Goal: Information Seeking & Learning: Learn about a topic

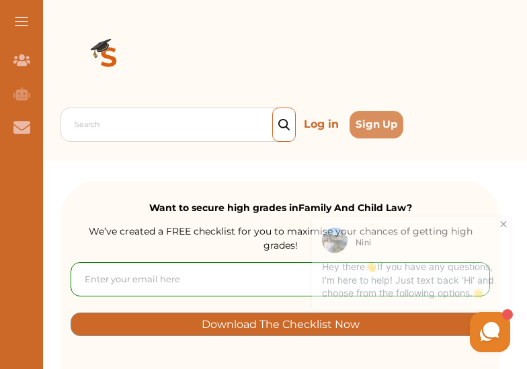
click at [503, 223] on icon at bounding box center [503, 219] width 13 height 13
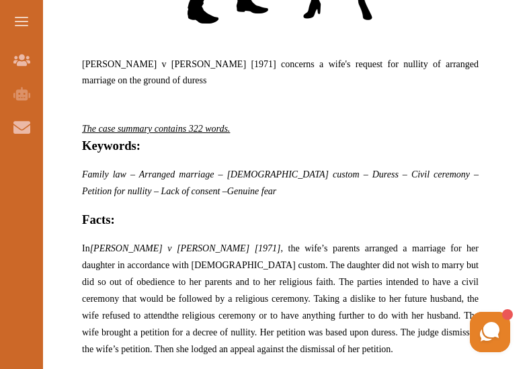
scroll to position [738, 0]
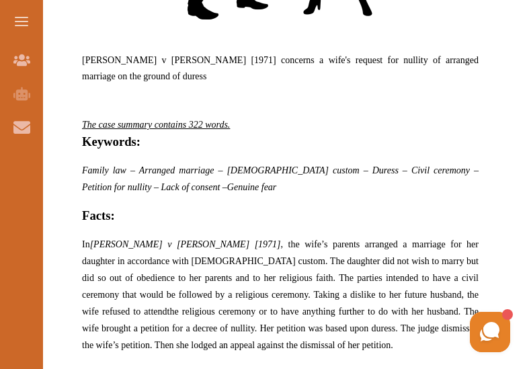
drag, startPoint x: 166, startPoint y: 42, endPoint x: 194, endPoint y: 45, distance: 28.4
click at [194, 55] on span "[PERSON_NAME] v [PERSON_NAME] [1971] concerns a wife's request for nullity of a…" at bounding box center [280, 68] width 397 height 26
click at [258, 263] on div "We do not allow selecting and copying of our content. You can get our subscript…" at bounding box center [263, 184] width 527 height 369
drag, startPoint x: 165, startPoint y: 44, endPoint x: 297, endPoint y: 48, distance: 131.2
click at [297, 55] on span "[PERSON_NAME] v [PERSON_NAME] [1971] concerns a wife's request for nullity of a…" at bounding box center [280, 68] width 397 height 26
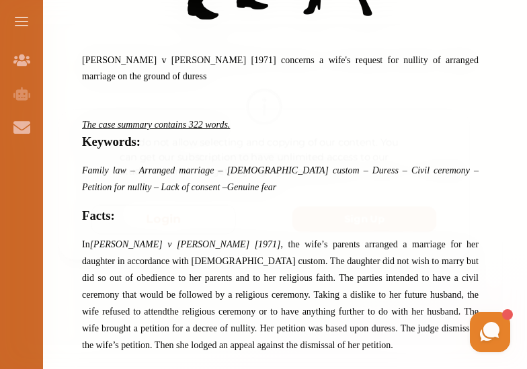
click at [168, 336] on div "We do not allow selecting and copying of our content. You can get our subscript…" at bounding box center [263, 184] width 527 height 369
click at [168, 364] on h5 "Issue:" at bounding box center [280, 373] width 397 height 19
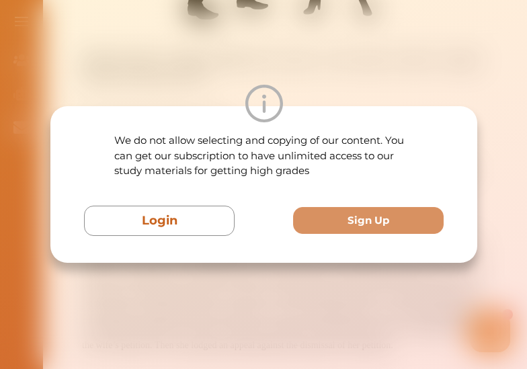
click at [214, 303] on div "We do not allow selecting and copying of our content. You can get our subscript…" at bounding box center [263, 184] width 527 height 369
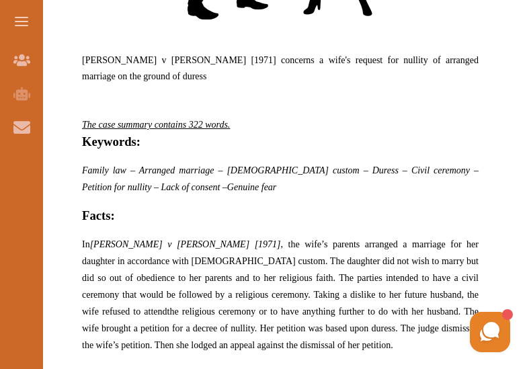
drag, startPoint x: 165, startPoint y: 44, endPoint x: 251, endPoint y: 47, distance: 86.8
click at [251, 55] on span "[PERSON_NAME] v [PERSON_NAME] [1971] concerns a wife's request for nullity of a…" at bounding box center [280, 68] width 397 height 26
